Goal: Task Accomplishment & Management: Complete application form

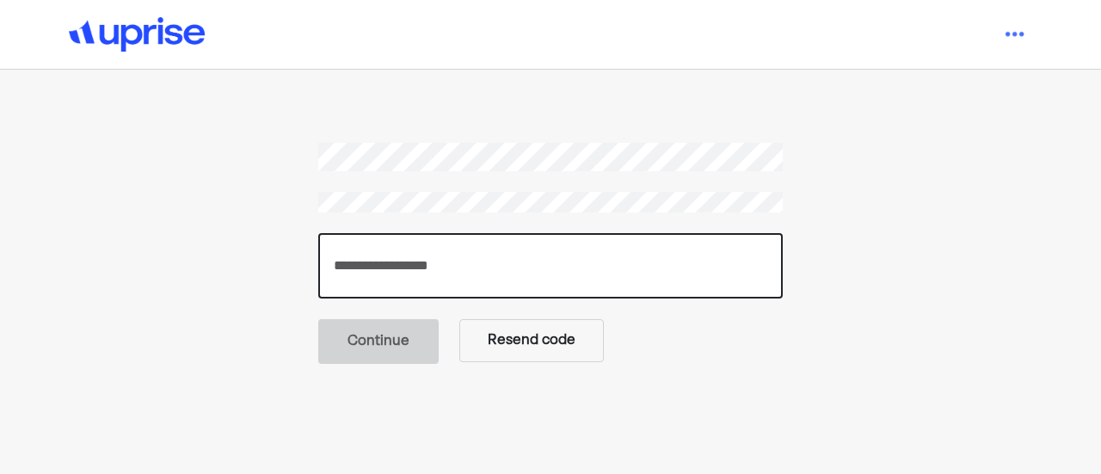
click at [464, 278] on input "number" at bounding box center [550, 265] width 464 height 65
paste input "******"
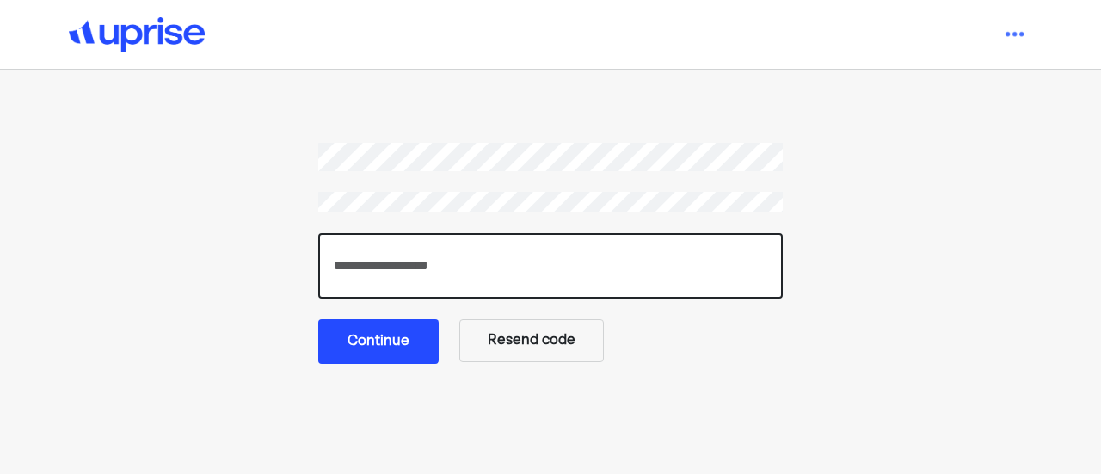
type input "******"
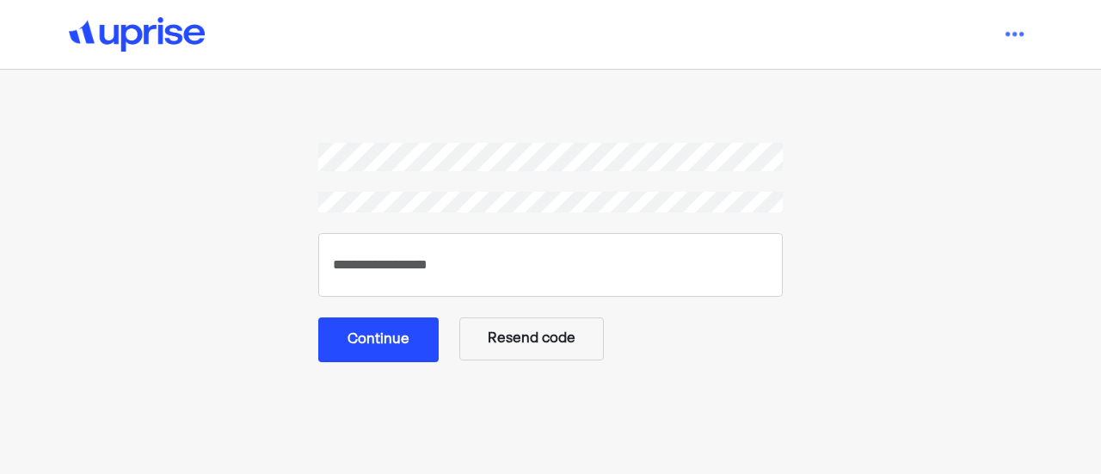
click at [374, 341] on button "Continue" at bounding box center [378, 339] width 120 height 45
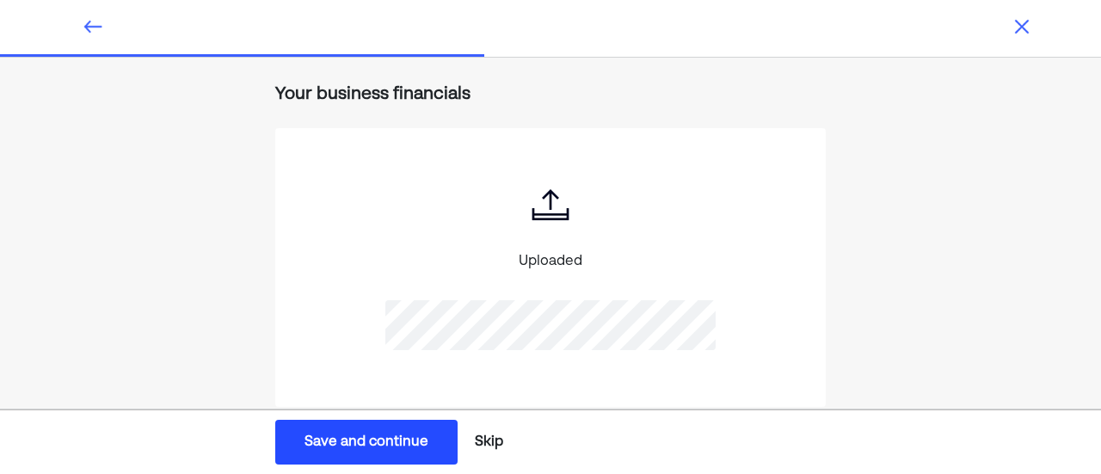
scroll to position [199, 0]
click at [941, 171] on div "Upload the documents we need to finalize your estimate. These help us confirm y…" at bounding box center [550, 190] width 1101 height 661
click at [378, 453] on button "Save and continue Save Save and continue" at bounding box center [366, 442] width 182 height 45
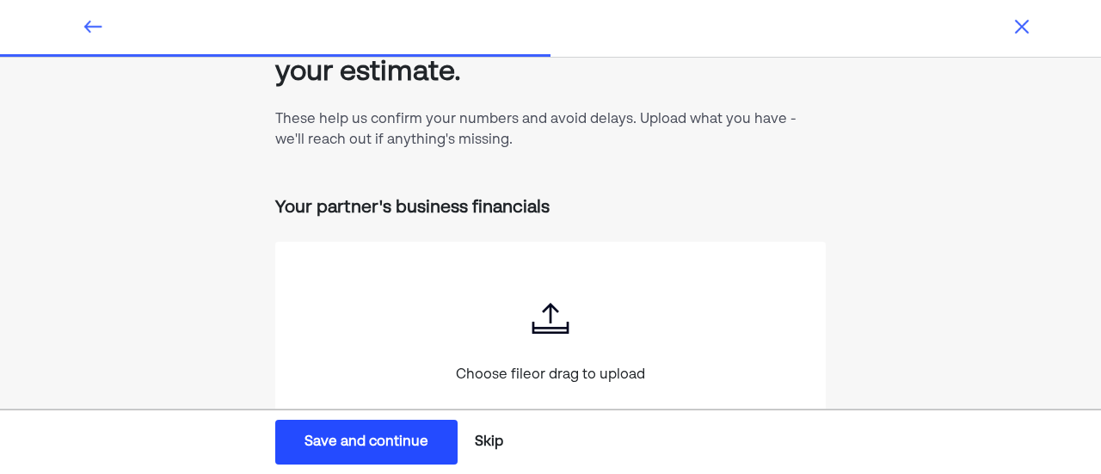
scroll to position [87, 0]
click at [425, 439] on div "Save and continue" at bounding box center [366, 442] width 124 height 21
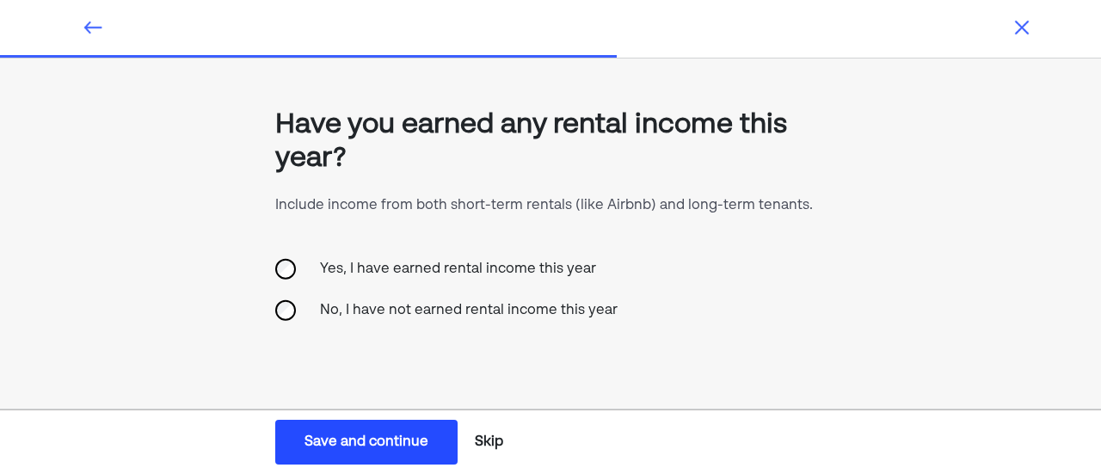
click at [432, 300] on div "No, I have not earned rental income this year" at bounding box center [469, 310] width 318 height 41
click at [366, 440] on div "Save and continue" at bounding box center [366, 442] width 124 height 21
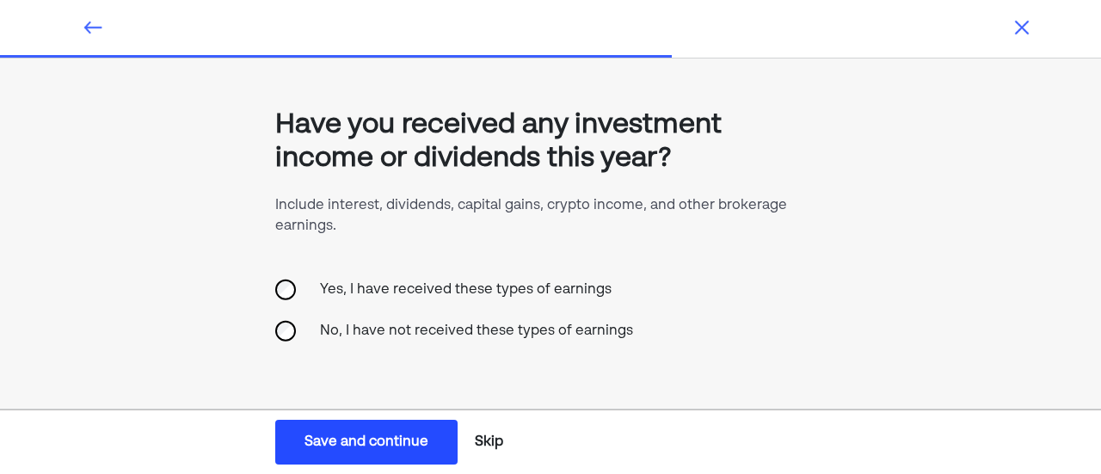
click at [438, 331] on div "No, I have not received these types of earnings" at bounding box center [477, 330] width 334 height 41
click at [369, 436] on div "Save and continue" at bounding box center [366, 442] width 124 height 21
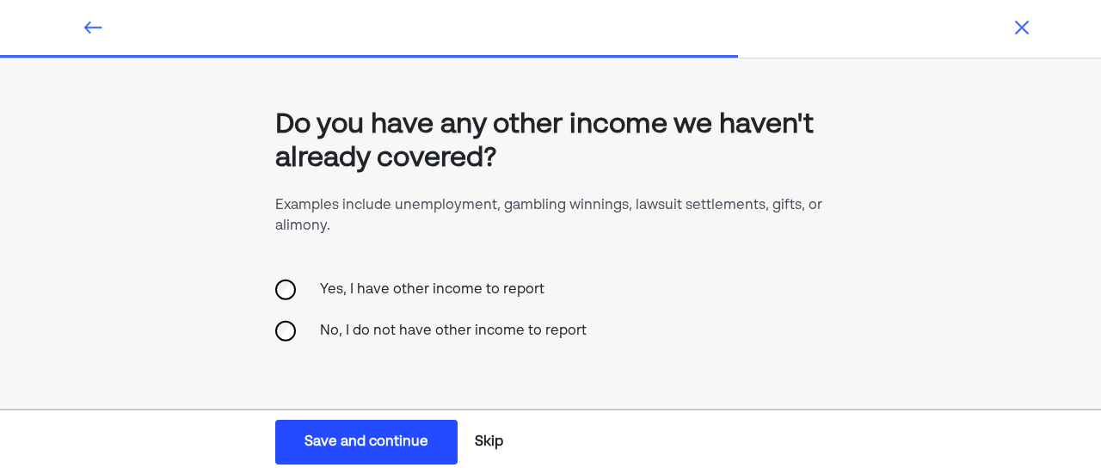
click at [439, 338] on div "No, I do not have other income to report" at bounding box center [453, 330] width 287 height 41
click at [378, 441] on div "Save and continue" at bounding box center [366, 442] width 124 height 21
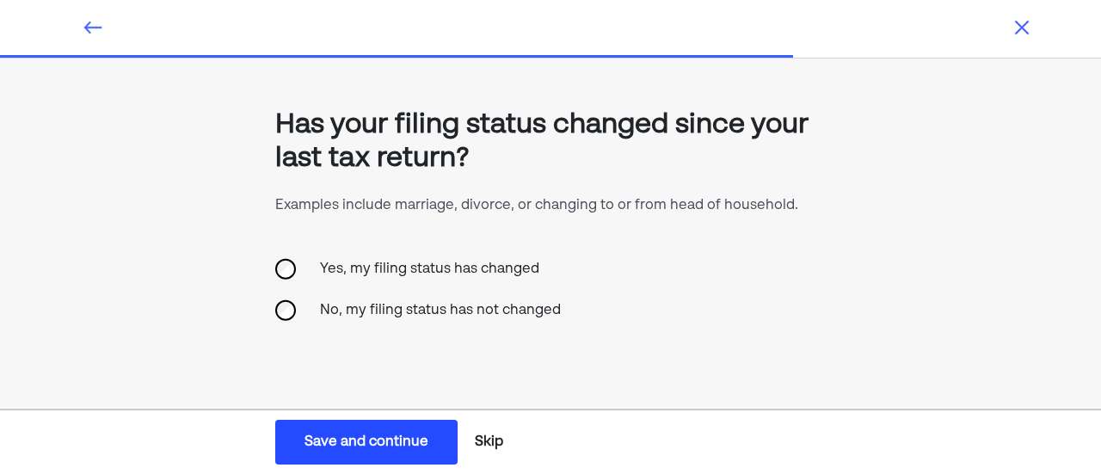
click at [470, 322] on div "No, my filing status has not changed" at bounding box center [440, 310] width 261 height 41
click at [389, 426] on button "Save and continue Save Save and continue" at bounding box center [366, 442] width 182 height 45
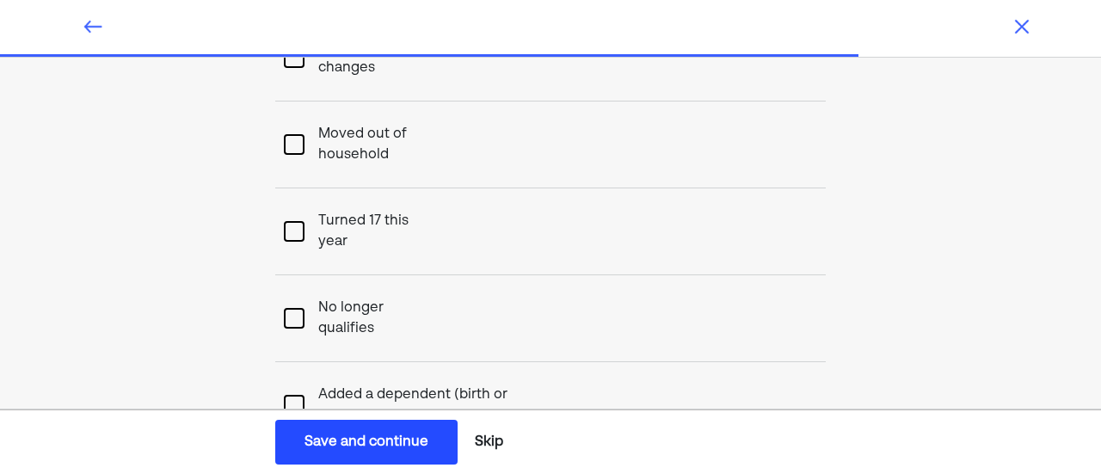
scroll to position [95, 0]
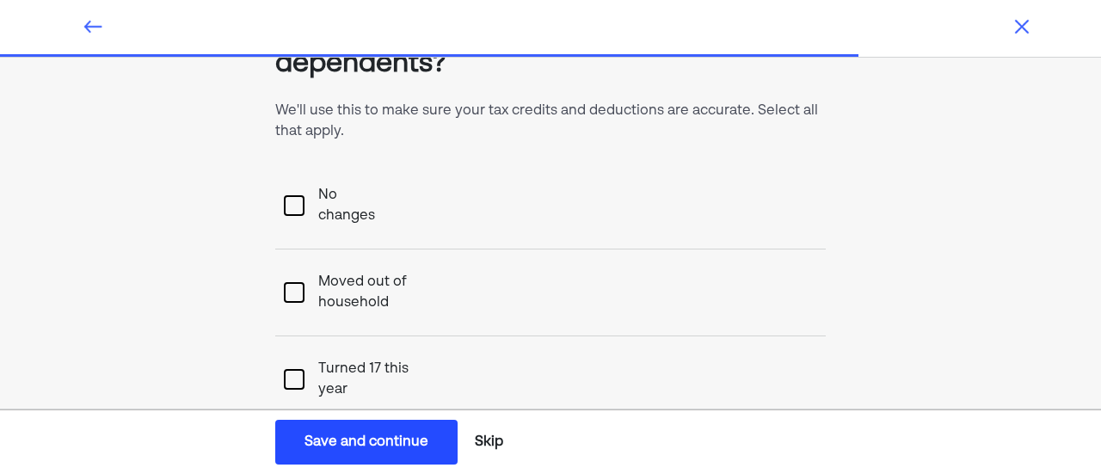
click at [294, 183] on div "No changes" at bounding box center [550, 206] width 550 height 87
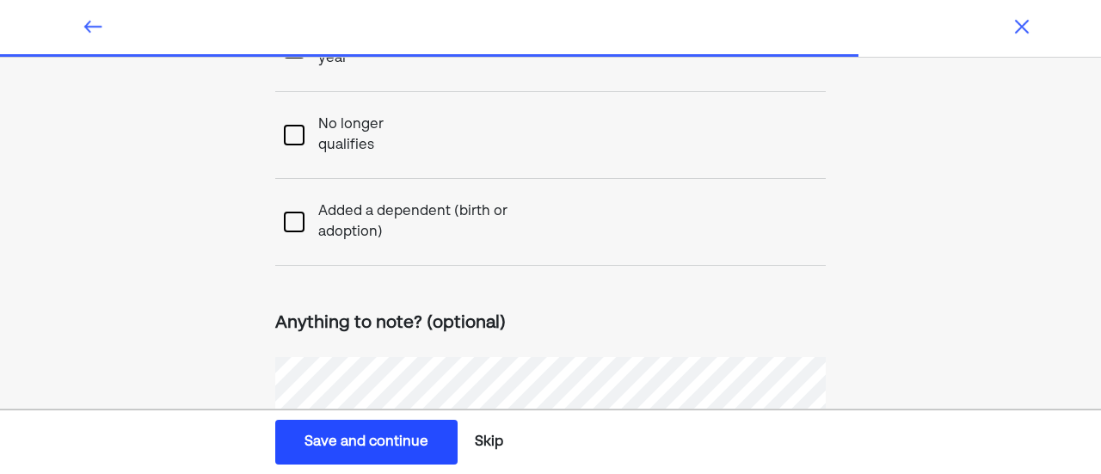
click at [365, 455] on button "Save and continue Save Save and continue" at bounding box center [366, 442] width 182 height 45
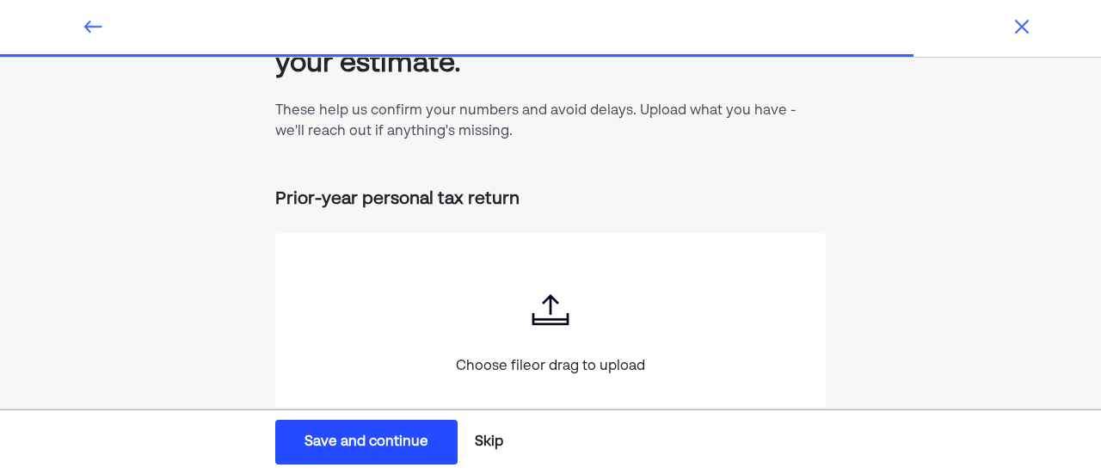
scroll to position [105, 0]
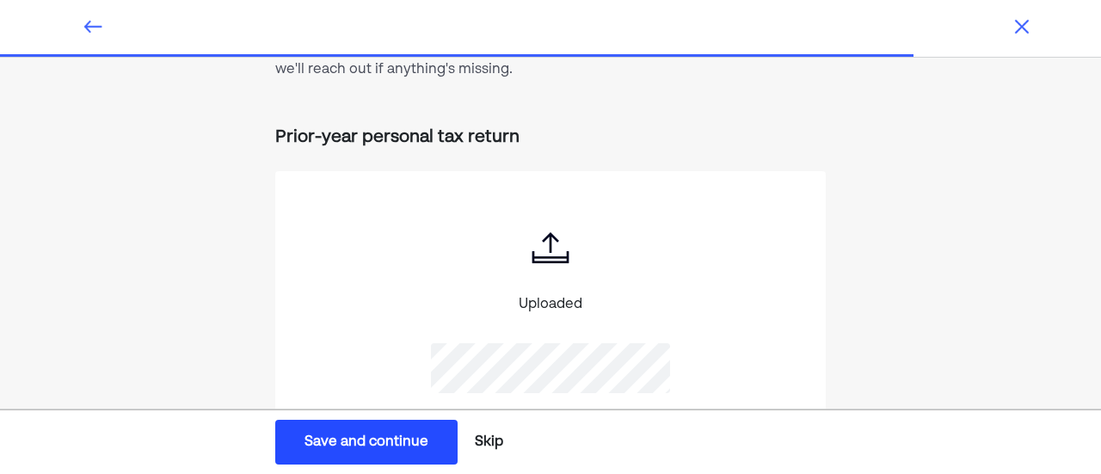
click at [373, 448] on div "Save and continue" at bounding box center [366, 442] width 124 height 21
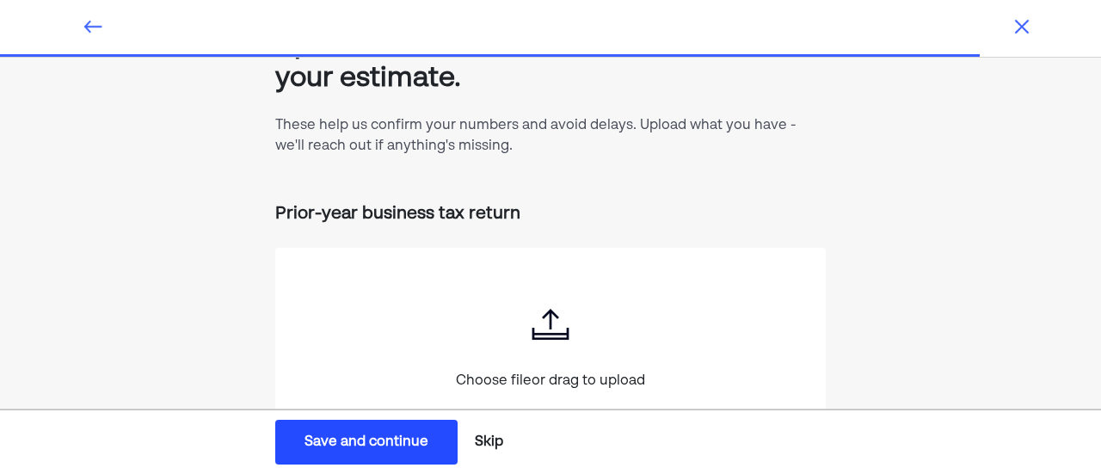
scroll to position [79, 0]
click at [424, 450] on div "Save and continue" at bounding box center [366, 442] width 124 height 21
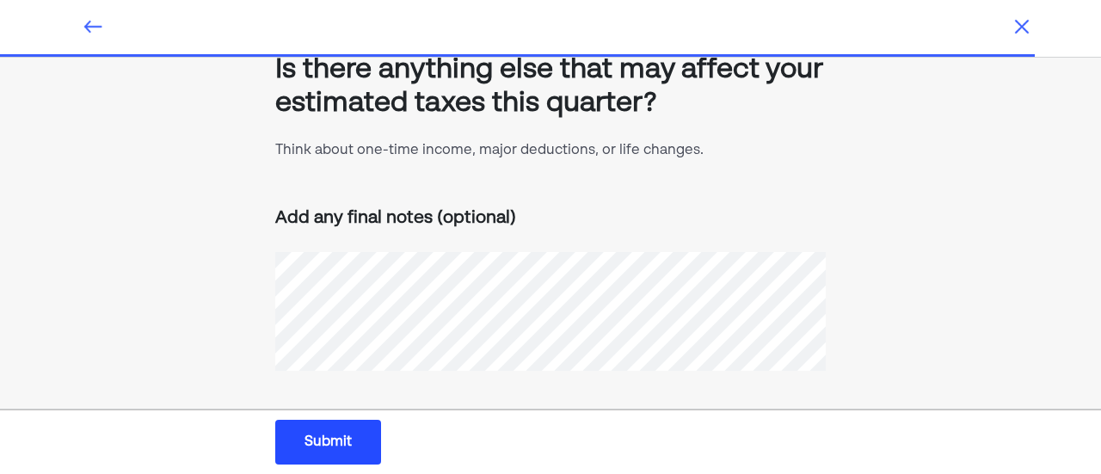
scroll to position [54, 0]
click at [352, 438] on button "Submit Submit Submit" at bounding box center [328, 442] width 106 height 45
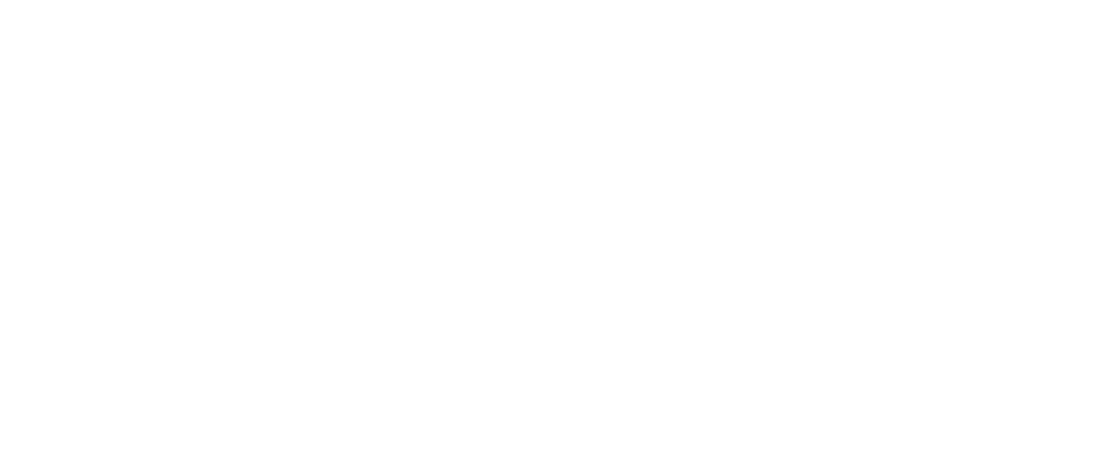
scroll to position [0, 0]
